Goal: Information Seeking & Learning: Learn about a topic

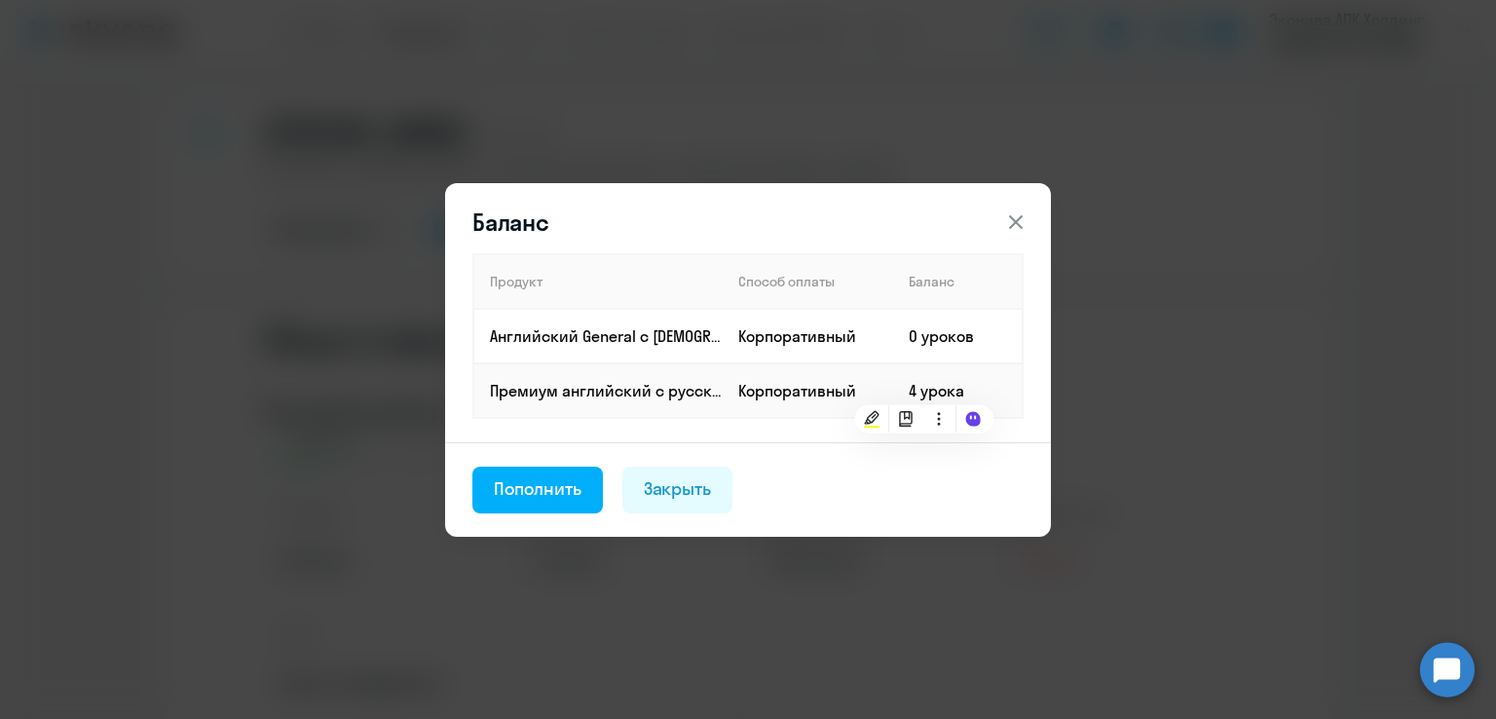
select select "english"
click at [685, 489] on div "Закрыть" at bounding box center [678, 488] width 68 height 25
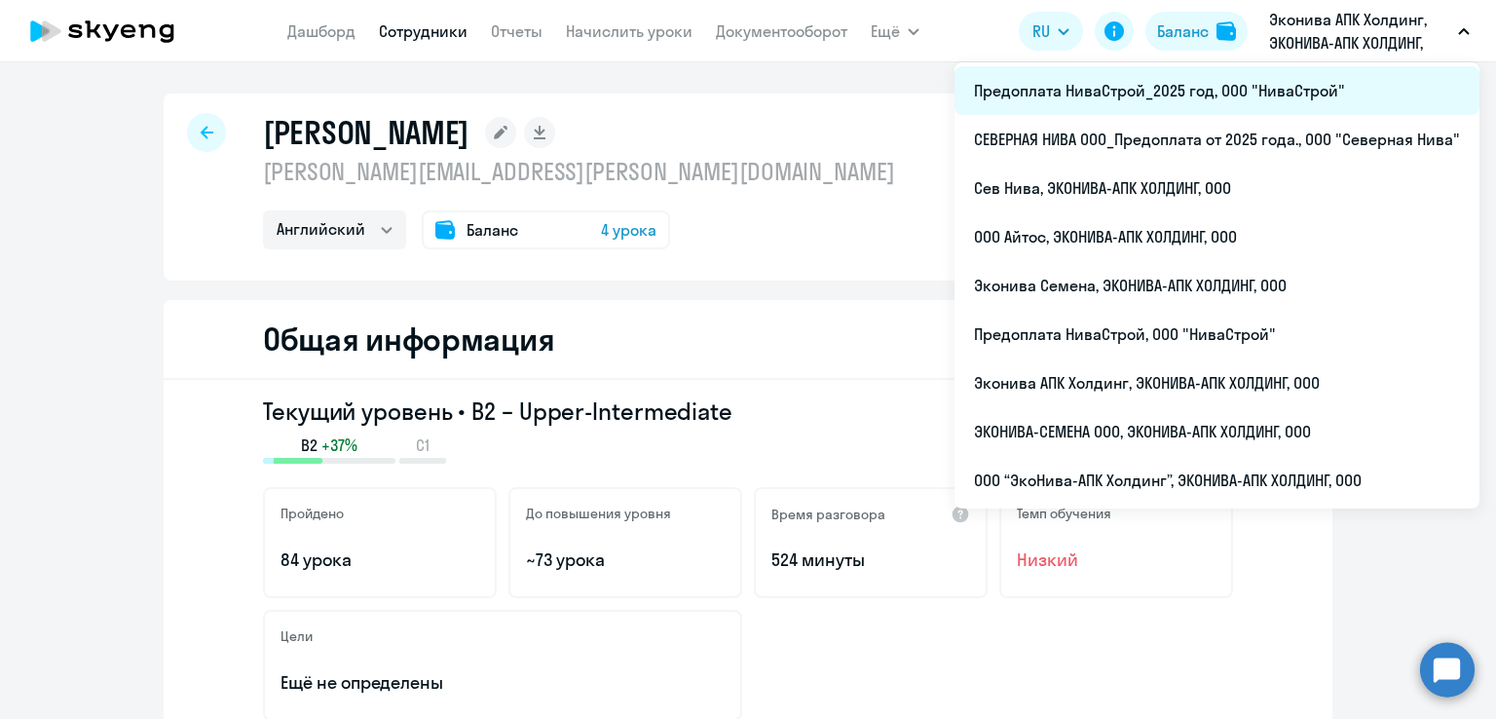
click at [1223, 85] on li "Предоплата НиваСтрой_2025 год, ООО "НиваСтрой"" at bounding box center [1216, 90] width 525 height 49
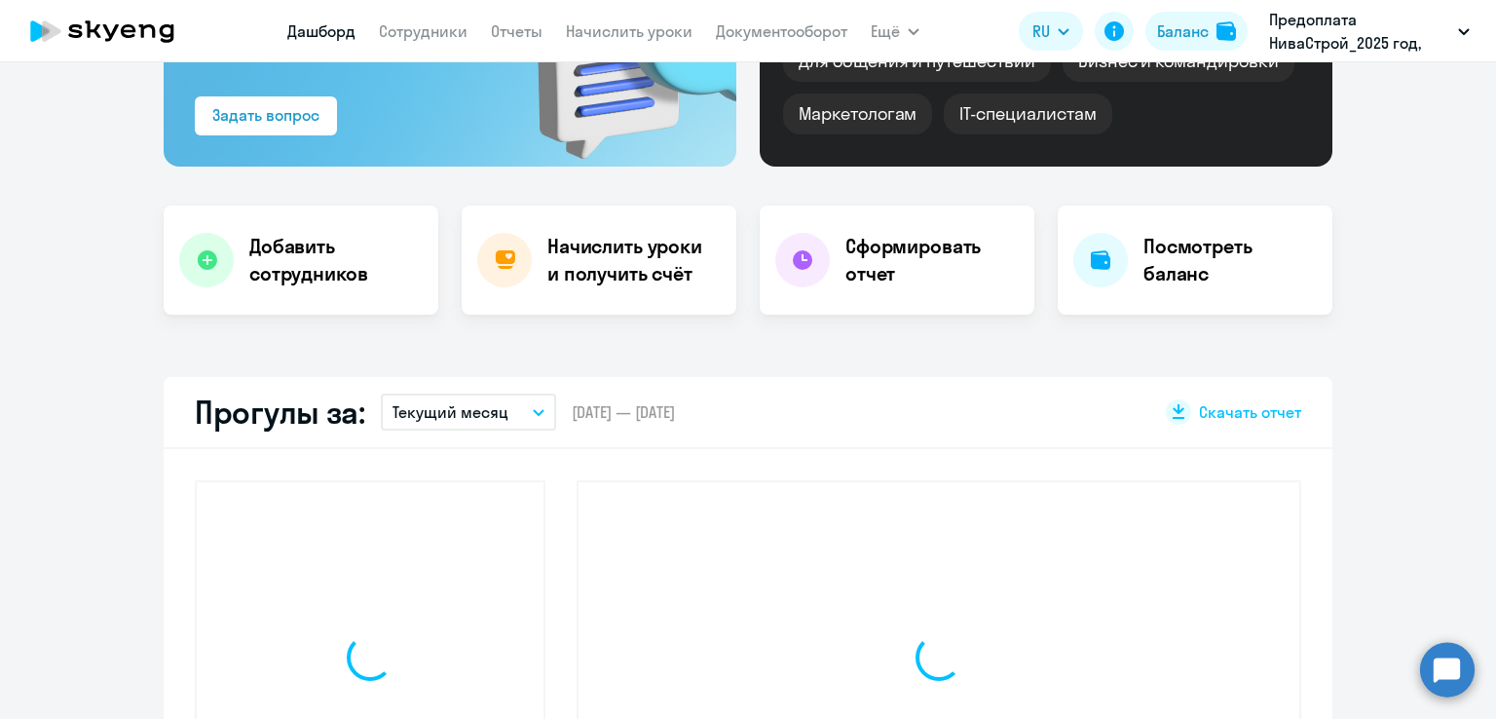
select select "30"
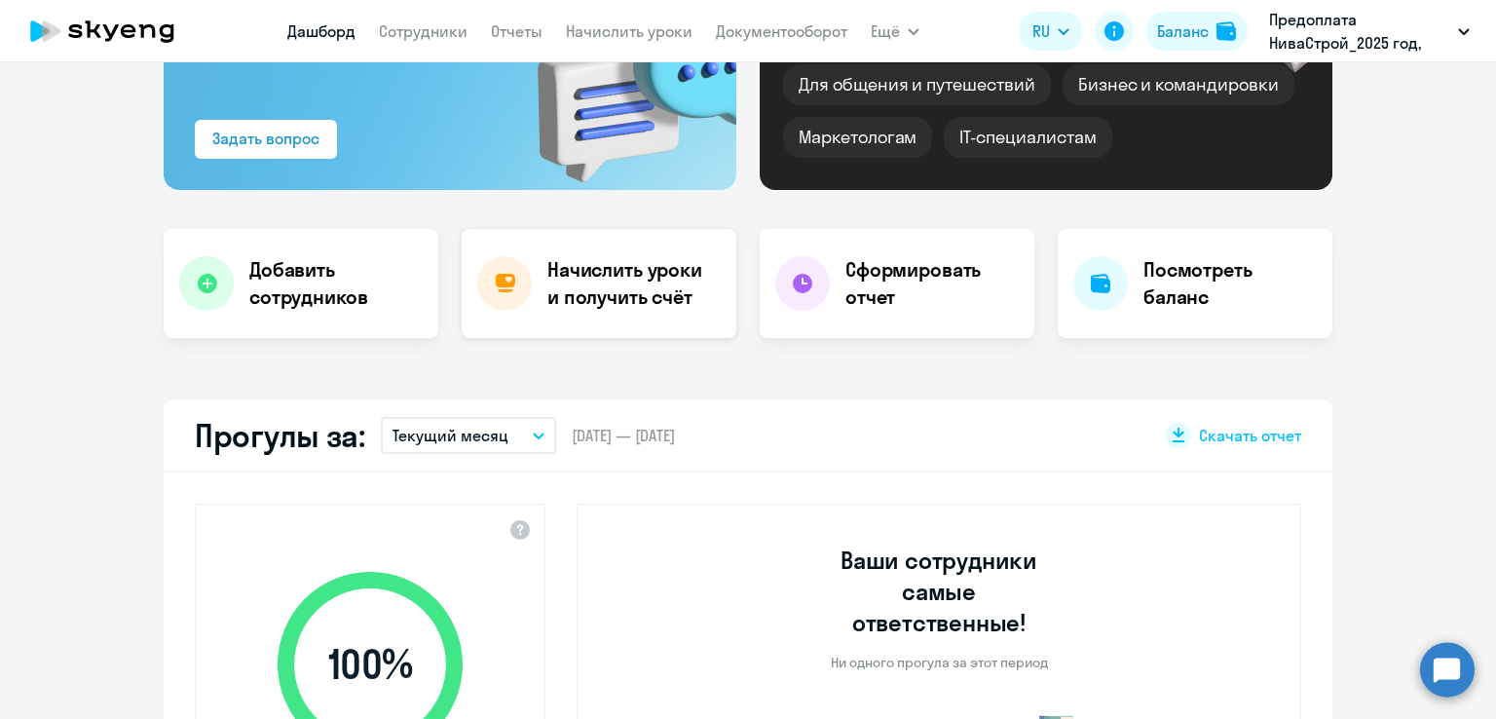
scroll to position [195, 0]
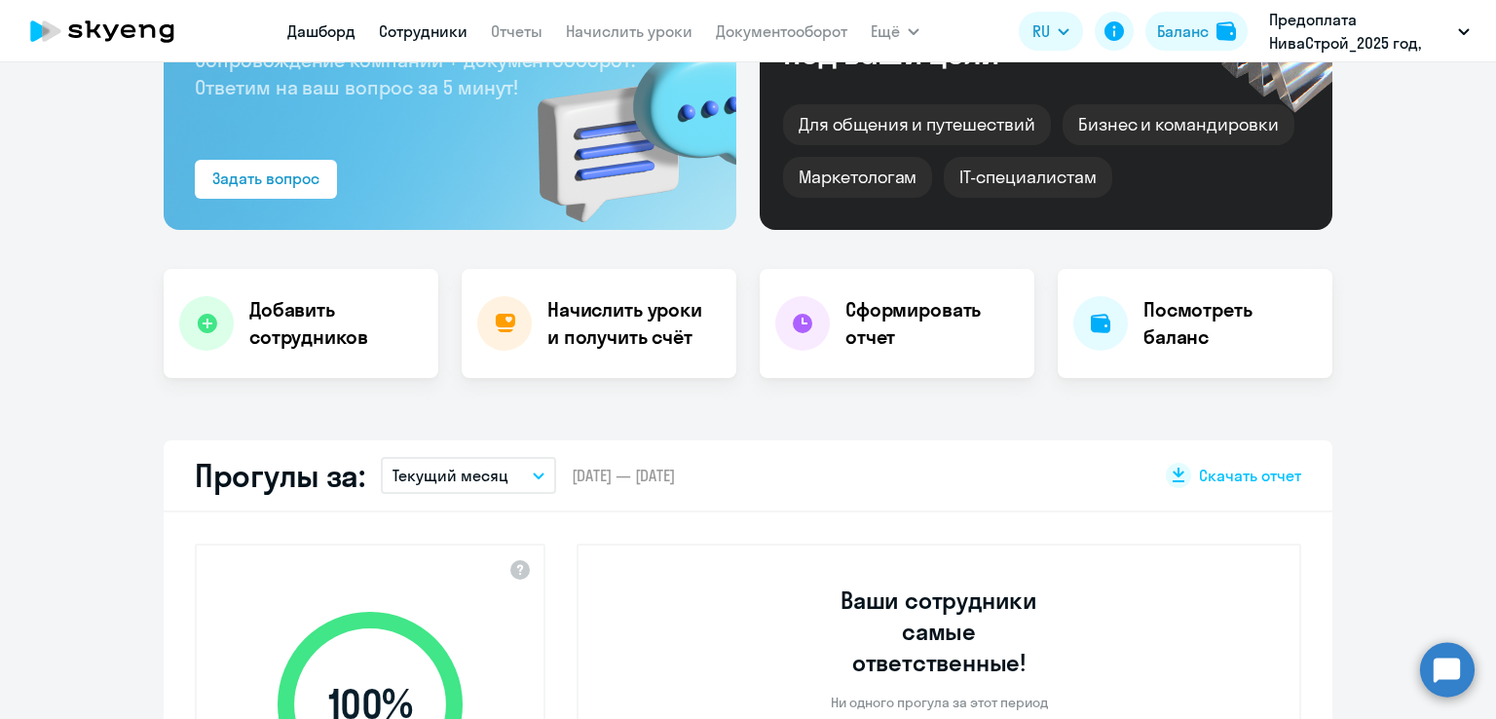
click at [421, 36] on link "Сотрудники" at bounding box center [423, 30] width 89 height 19
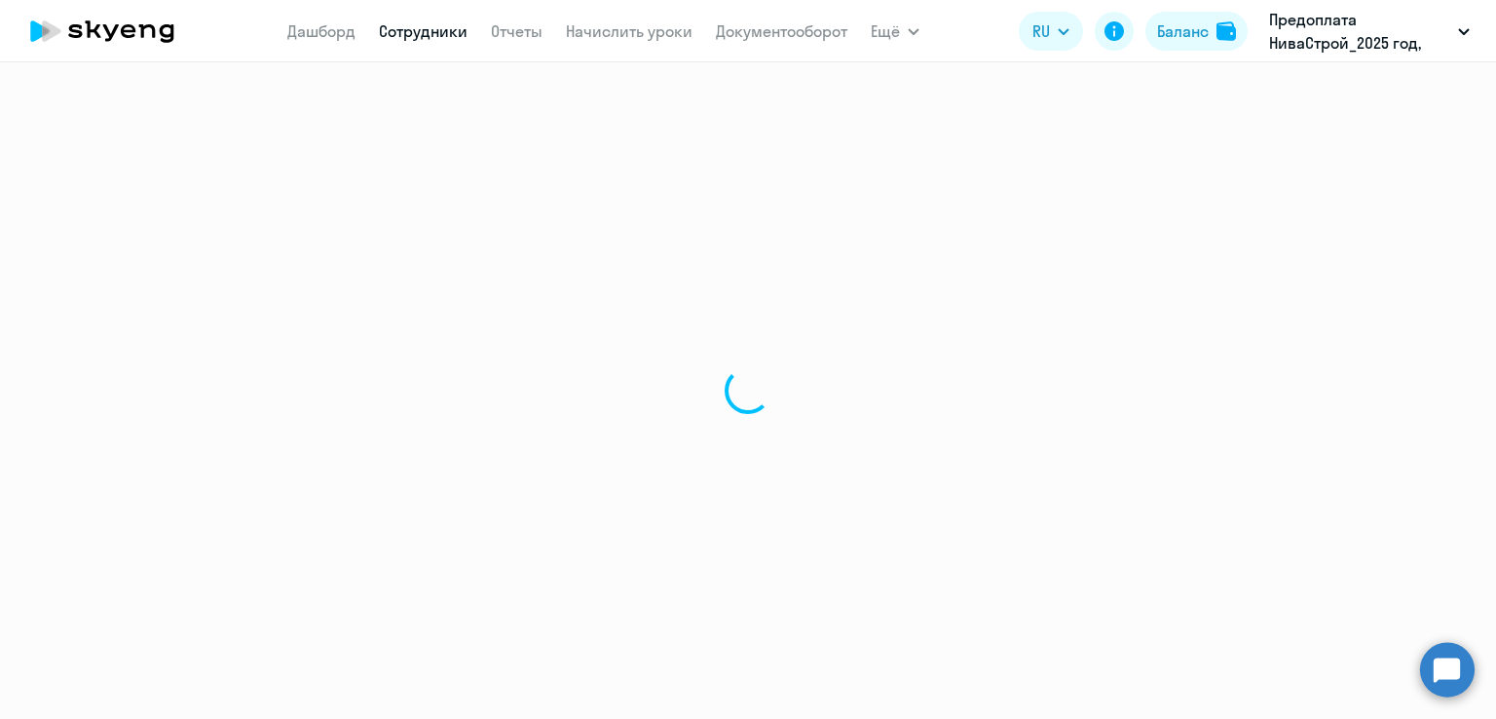
select select "30"
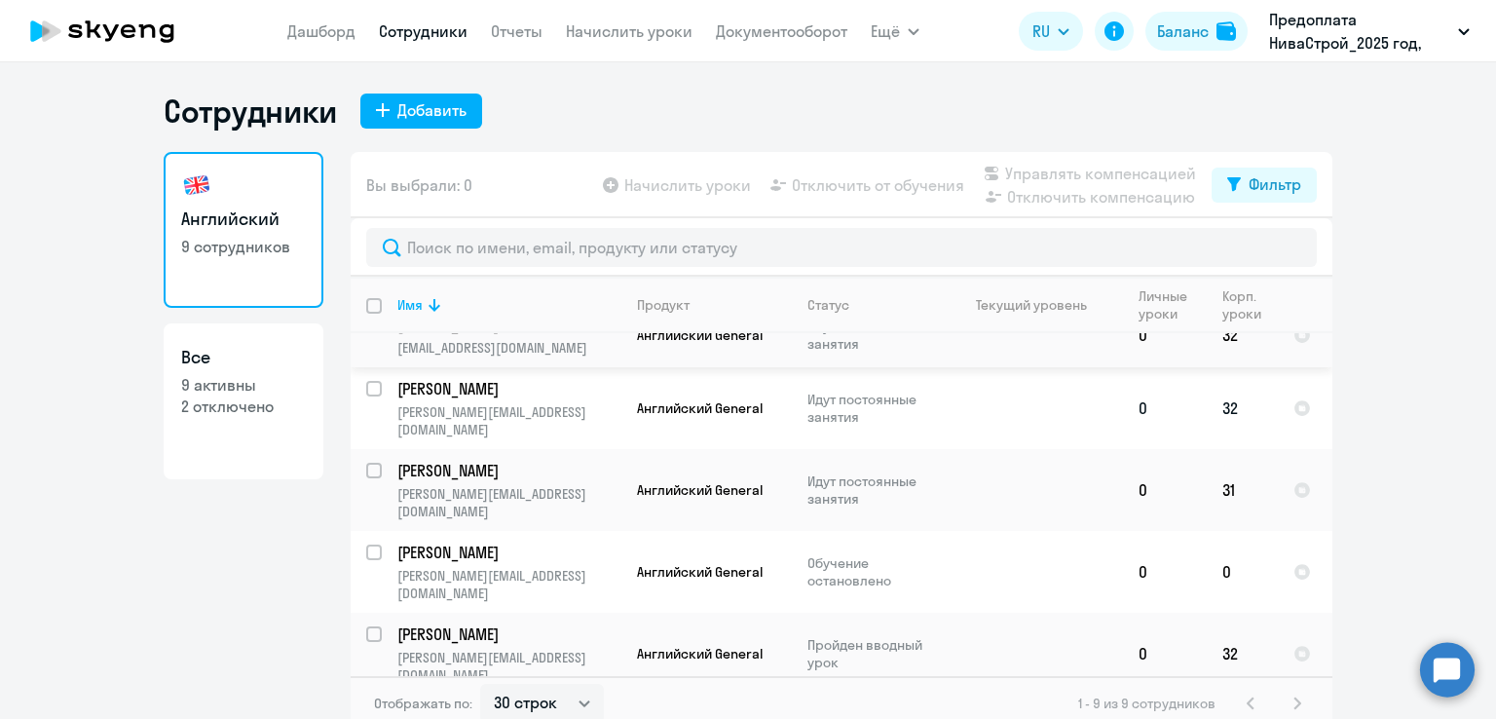
scroll to position [293, 0]
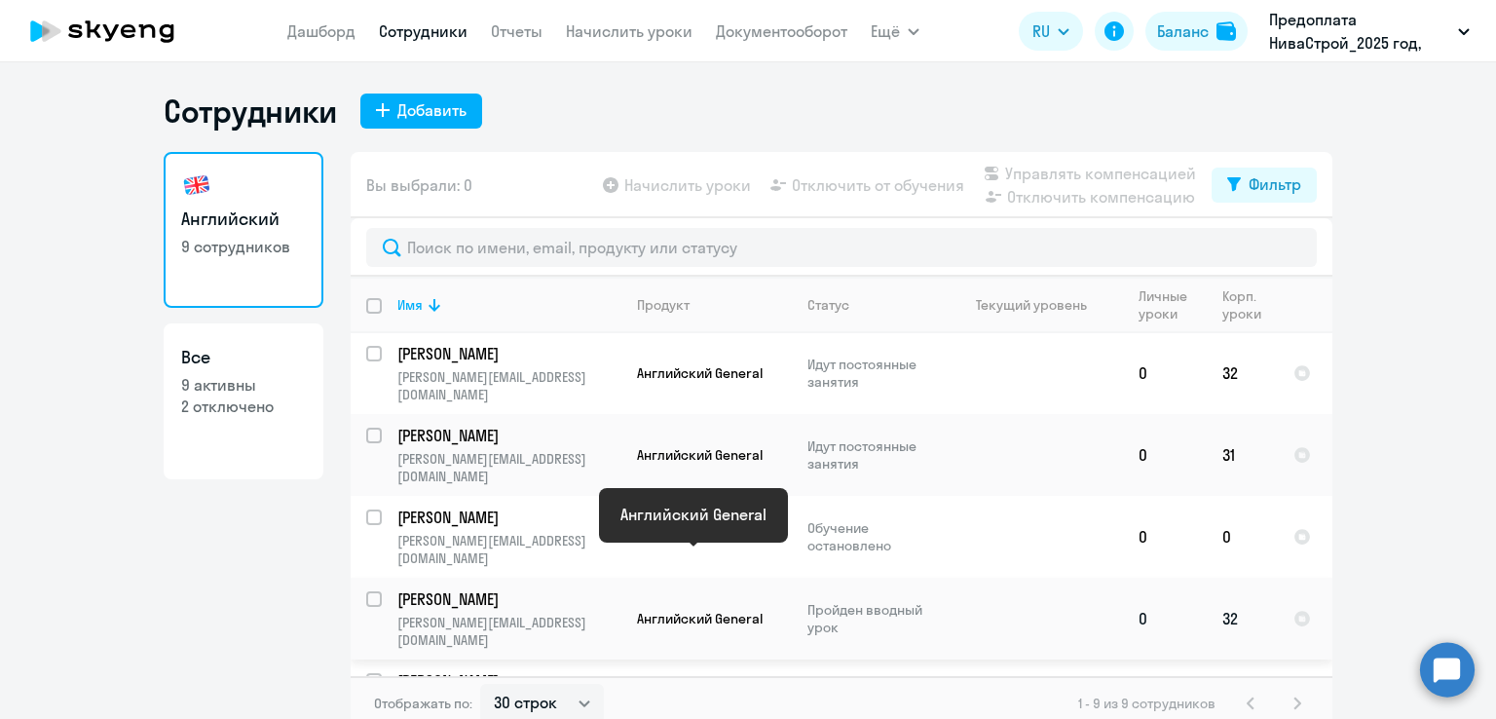
click at [751, 610] on span "Английский General" at bounding box center [700, 619] width 126 height 18
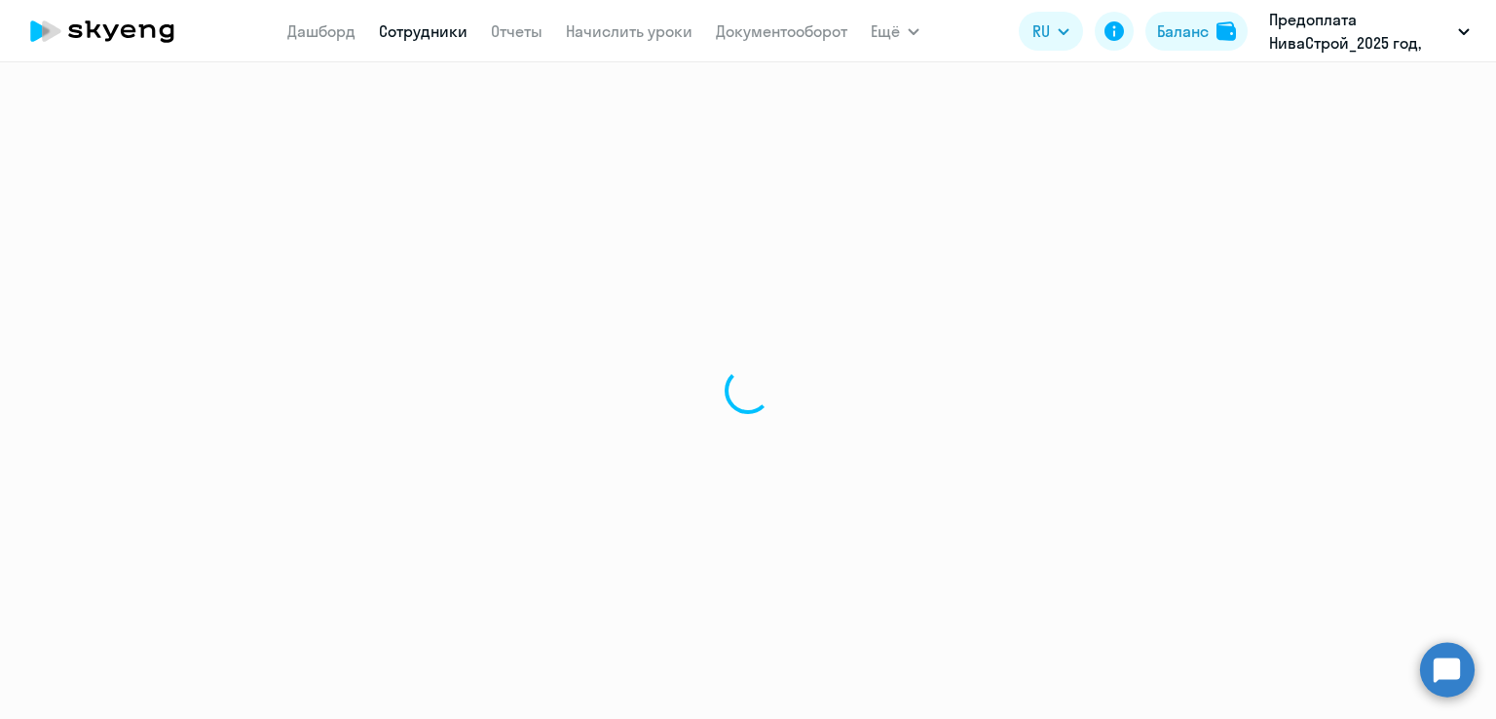
select select "english"
